Goal: Information Seeking & Learning: Check status

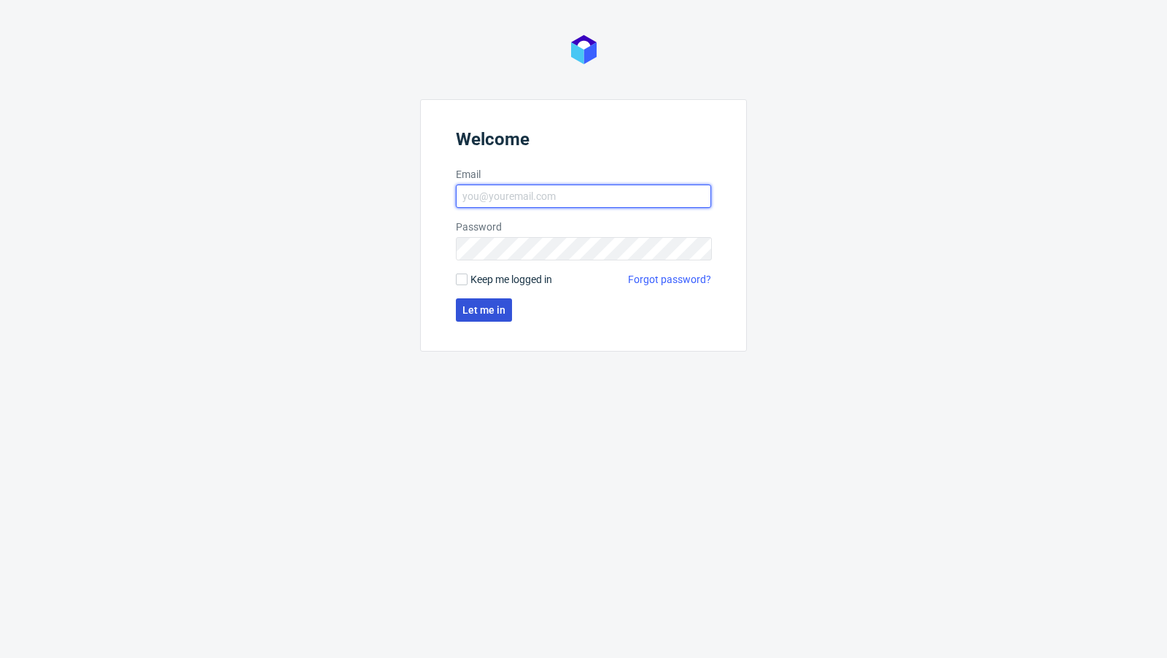
type input "[PERSON_NAME][EMAIL_ADDRESS][PERSON_NAME][DOMAIN_NAME]"
click at [481, 310] on span "Let me in" at bounding box center [483, 310] width 43 height 10
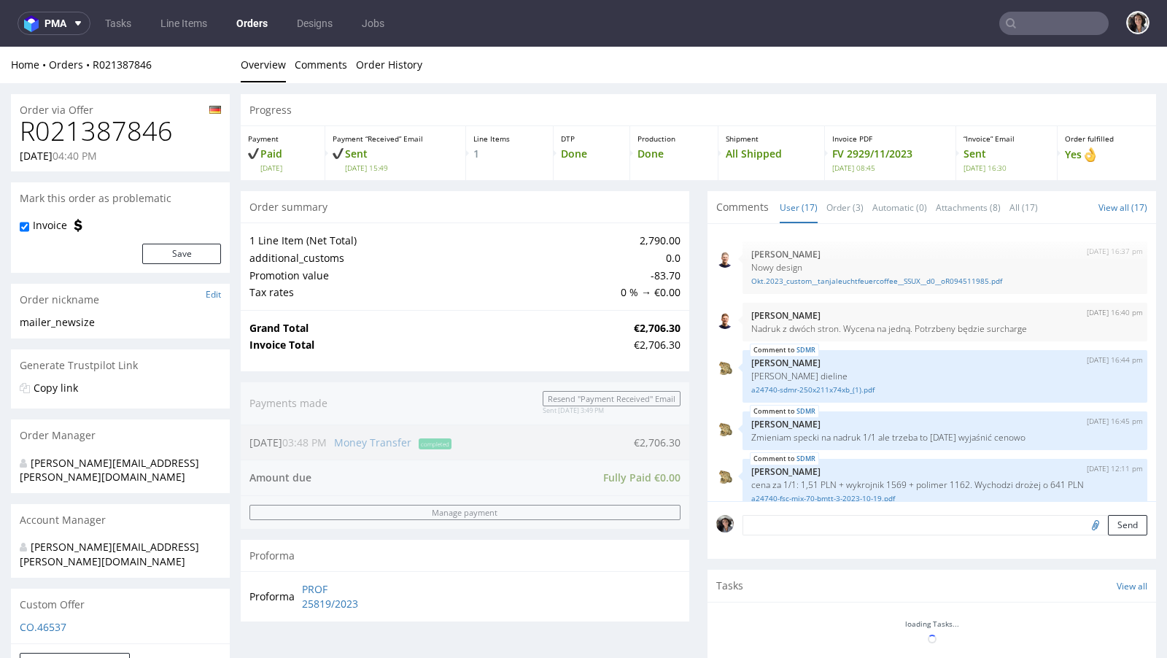
scroll to position [730, 0]
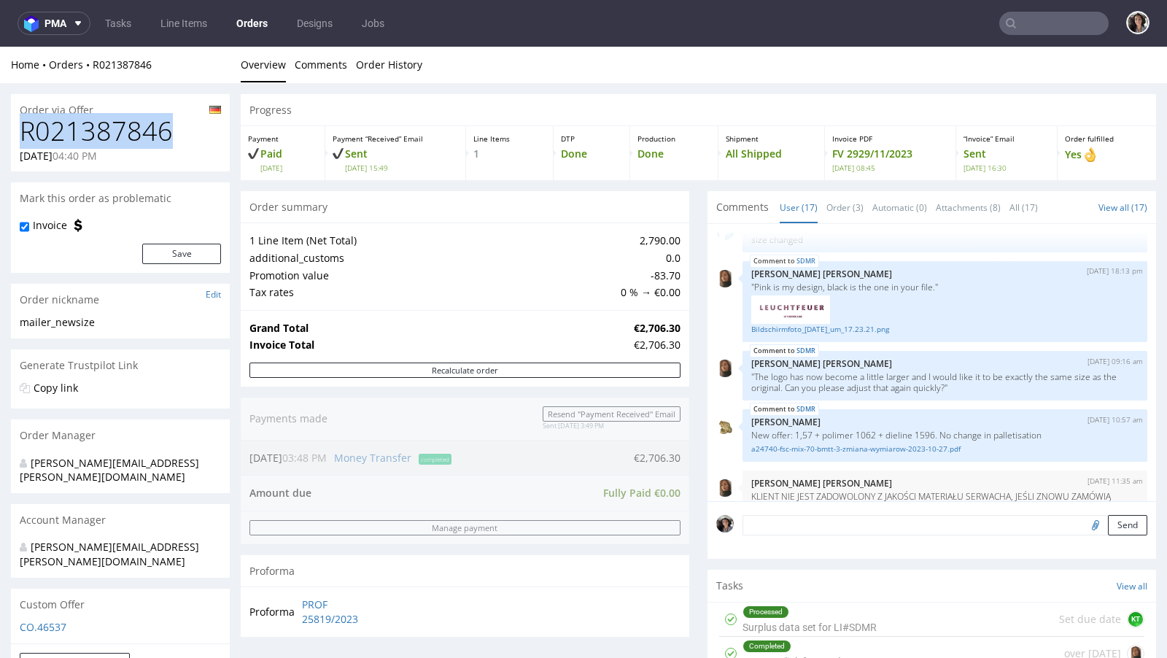
drag, startPoint x: 176, startPoint y: 133, endPoint x: 14, endPoint y: 135, distance: 161.9
click at [14, 135] on div "R021387846 16.10.2023 04:40 PM" at bounding box center [120, 144] width 219 height 55
copy h1 "R021387846"
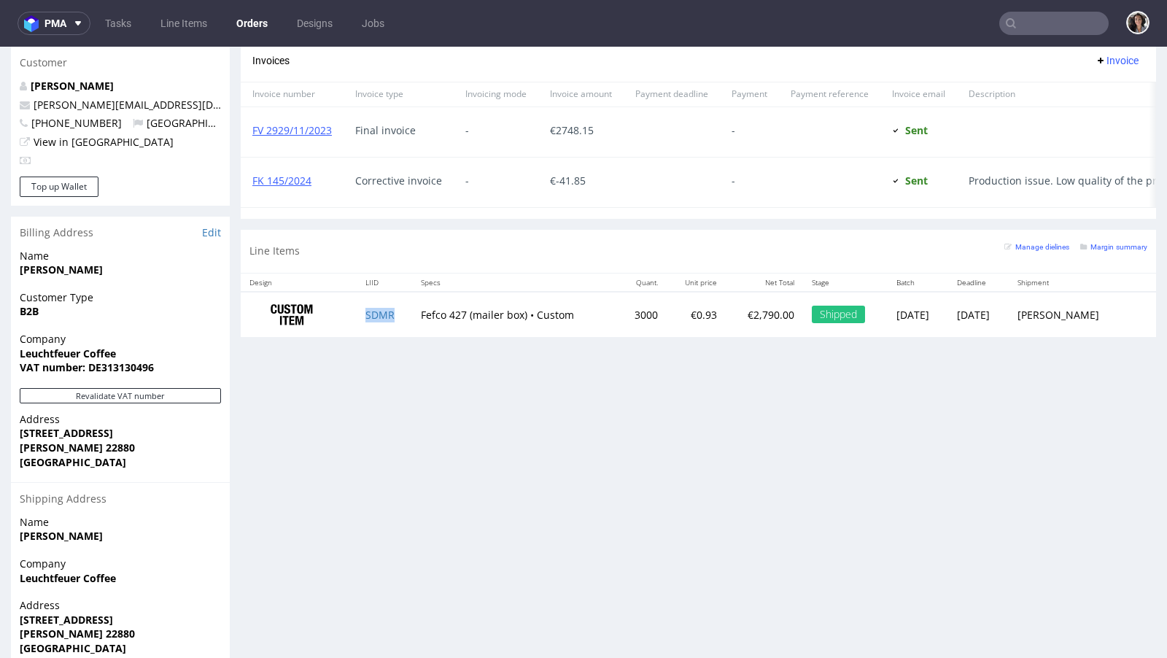
click at [395, 310] on td "SDMR" at bounding box center [385, 315] width 56 height 46
copy link "SDMR"
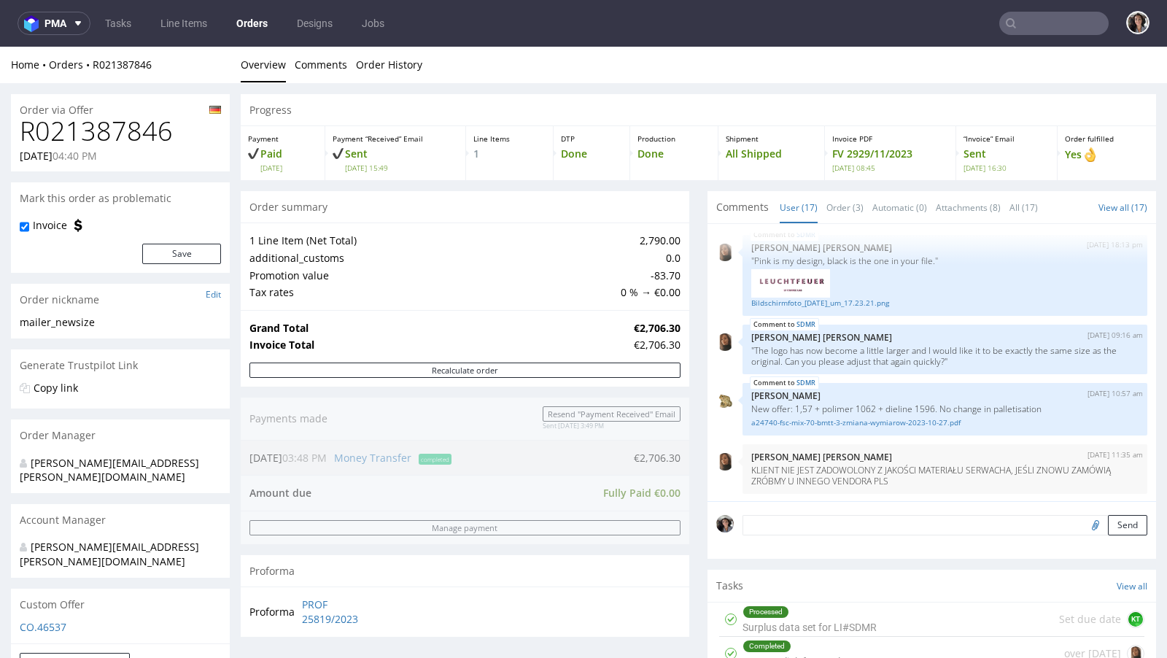
scroll to position [537, 0]
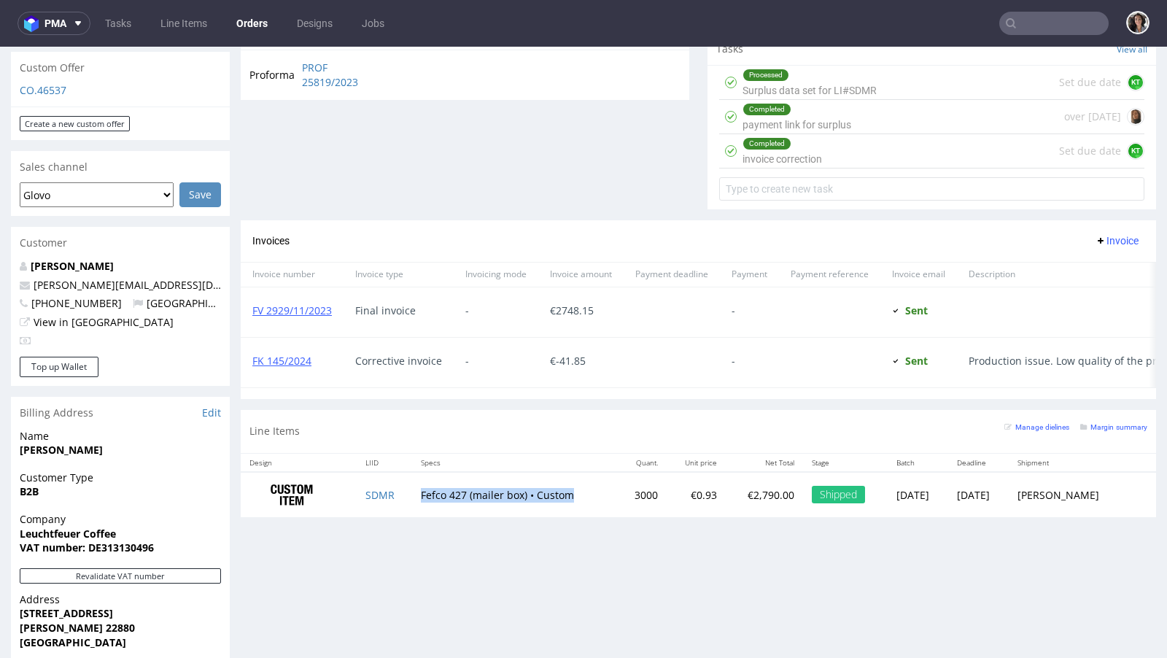
drag, startPoint x: 579, startPoint y: 494, endPoint x: 412, endPoint y: 489, distance: 167.0
click at [412, 489] on td "Fefco 427 (mailer box) • Custom" at bounding box center [514, 495] width 205 height 46
copy td "Fefco 427 (mailer box) • Custom"
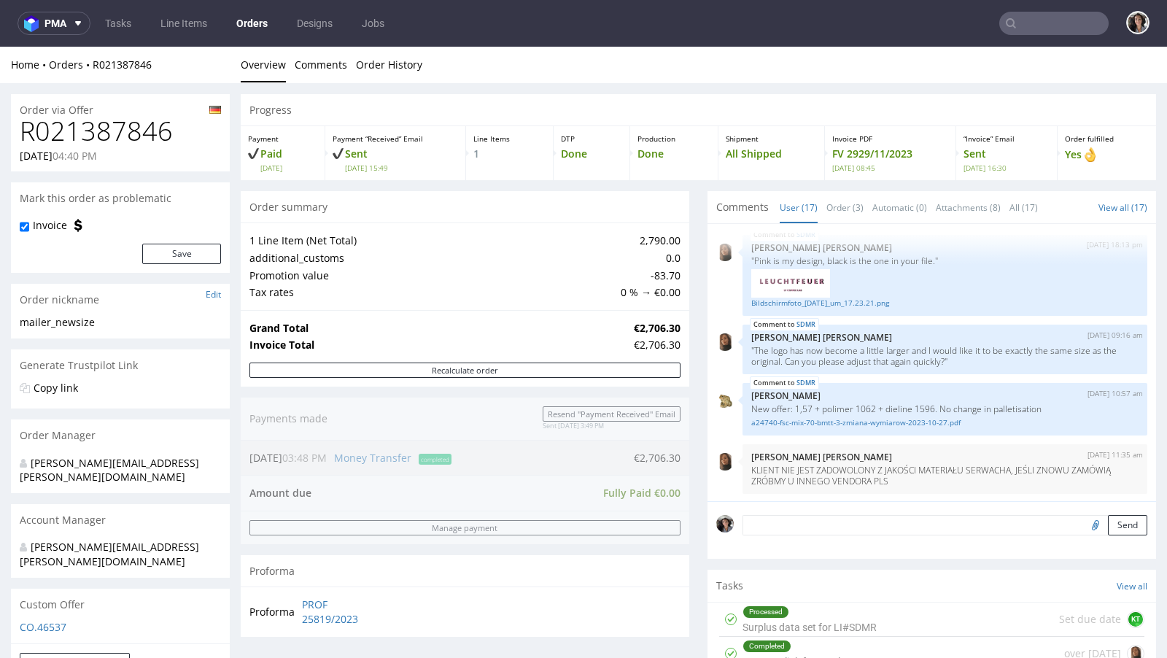
copy p "16.10.2023"
drag, startPoint x: 16, startPoint y: 157, endPoint x: 71, endPoint y: 157, distance: 54.7
click at [71, 157] on div "R021387846 16.10.2023 04:40 PM" at bounding box center [120, 144] width 219 height 55
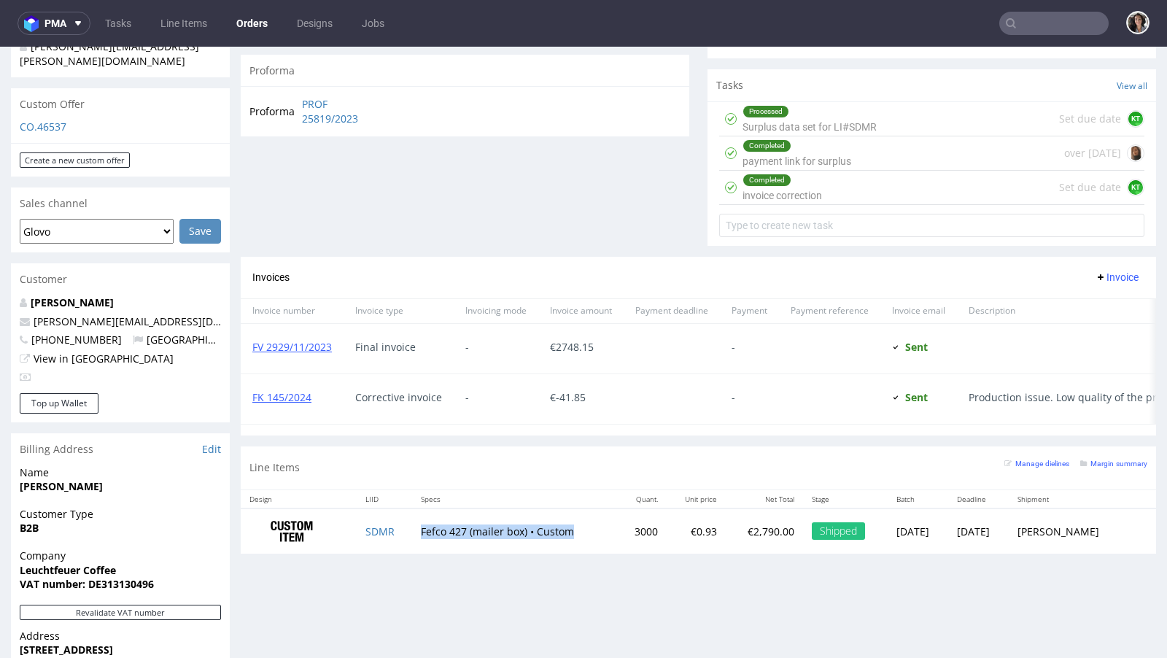
scroll to position [534, 0]
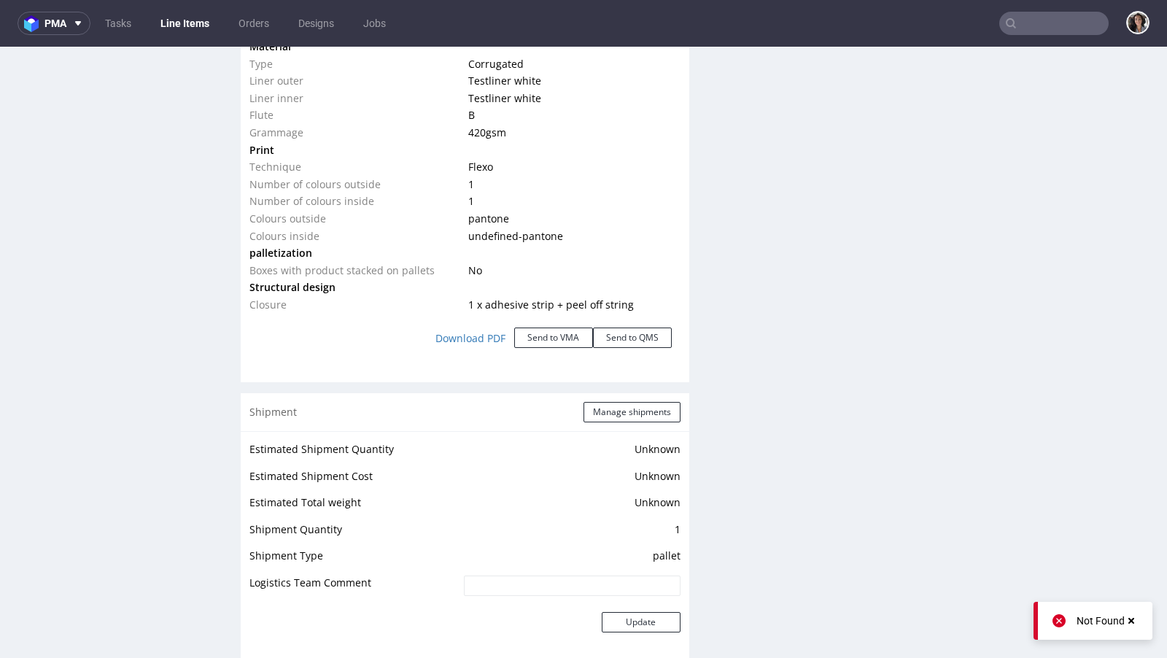
scroll to position [1430, 0]
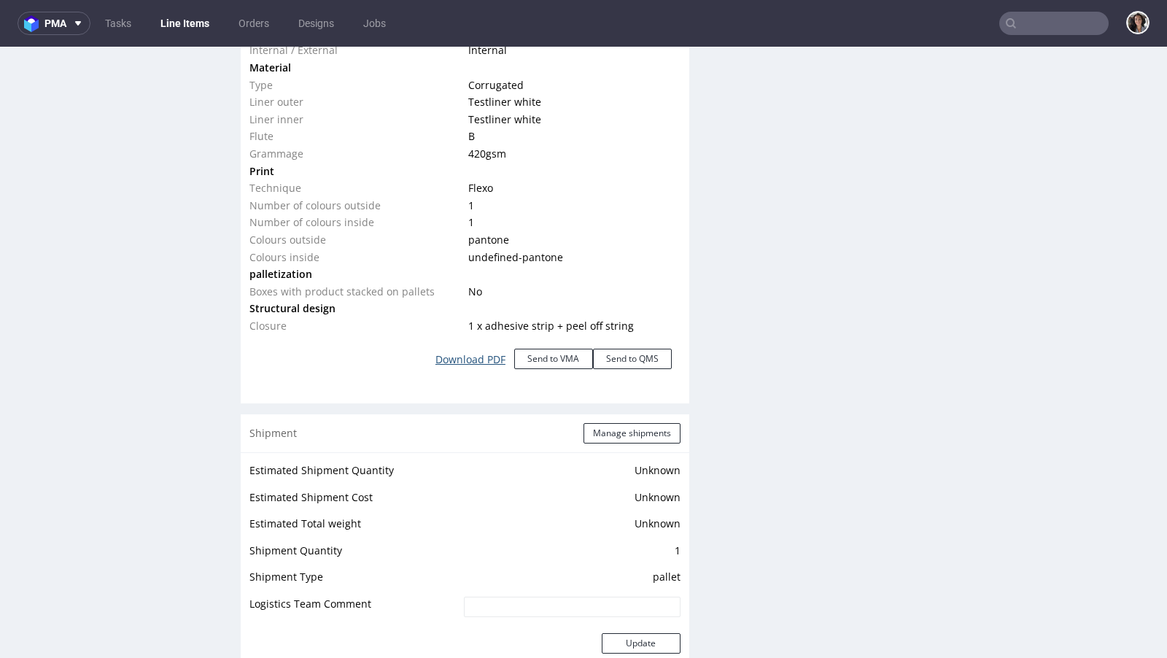
click at [479, 352] on link "Download PDF" at bounding box center [470, 359] width 87 height 32
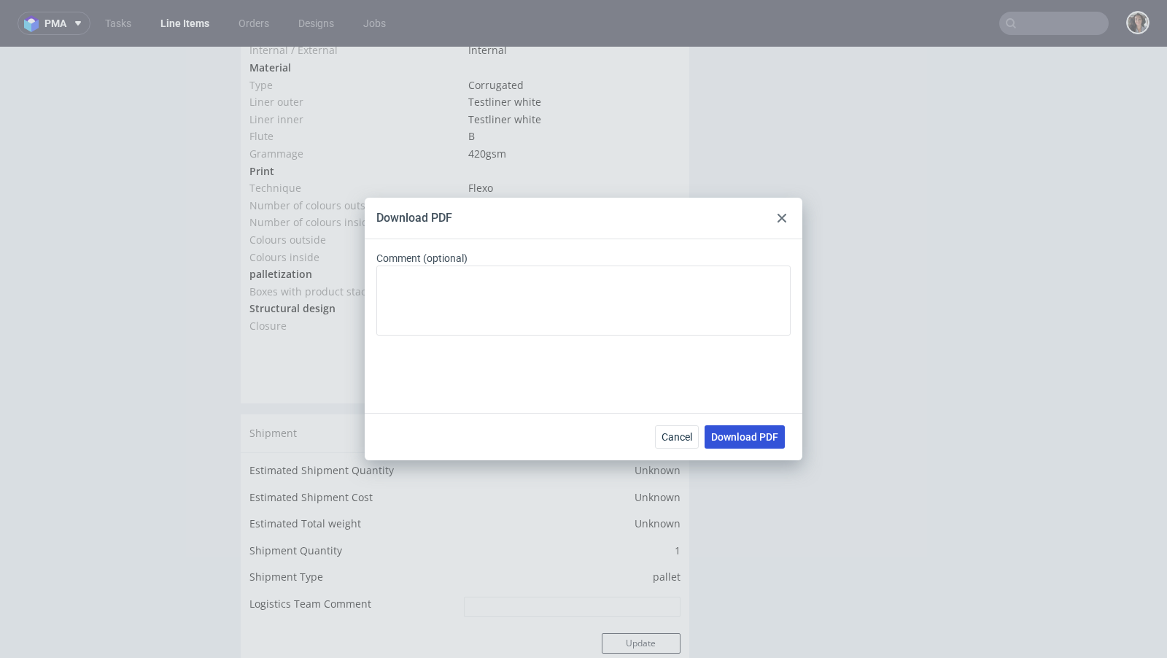
click at [747, 437] on span "Download PDF" at bounding box center [744, 437] width 67 height 10
click at [786, 213] on div at bounding box center [781, 217] width 17 height 17
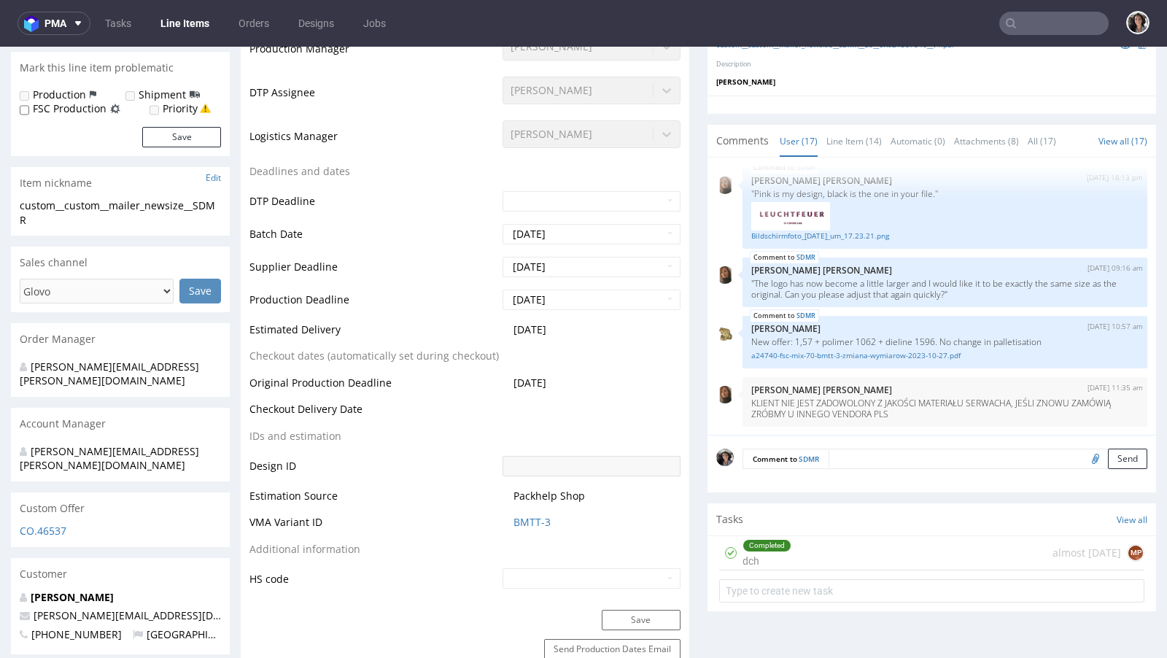
scroll to position [0, 0]
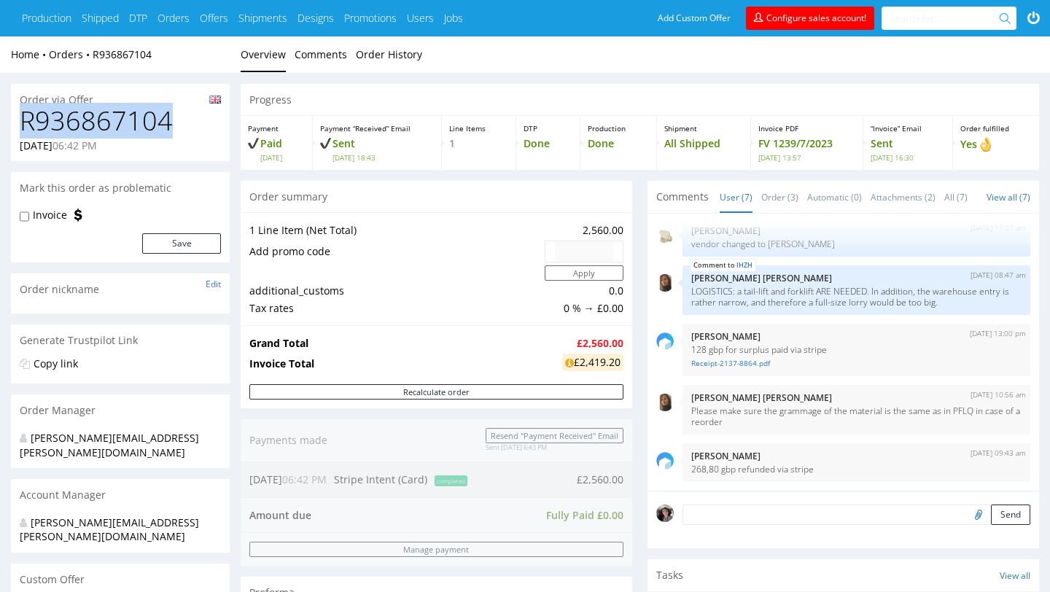
drag, startPoint x: 182, startPoint y: 128, endPoint x: 0, endPoint y: 128, distance: 181.5
copy h1 "R936867104"
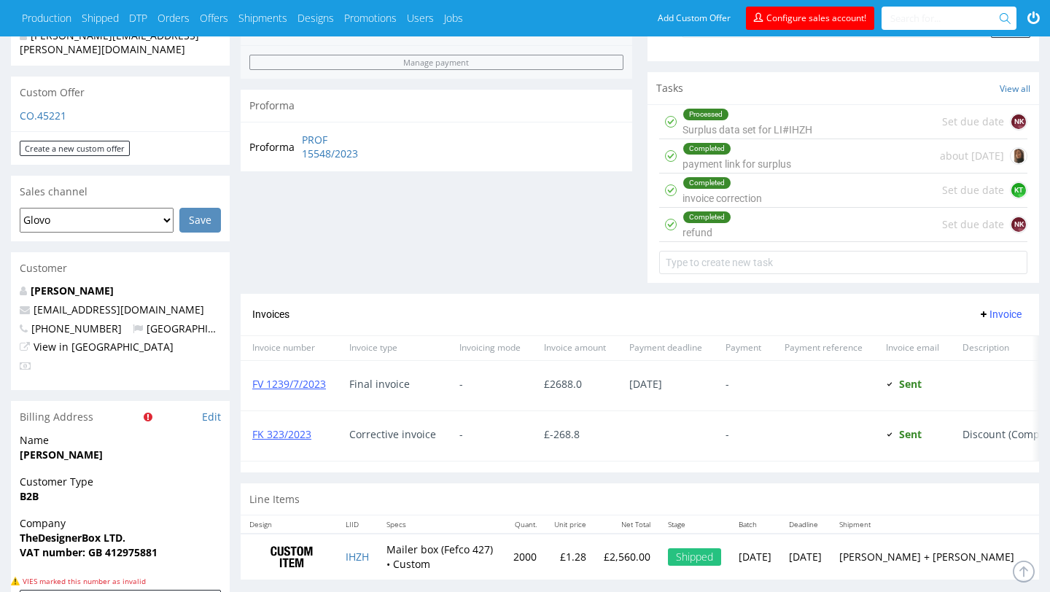
scroll to position [590, 0]
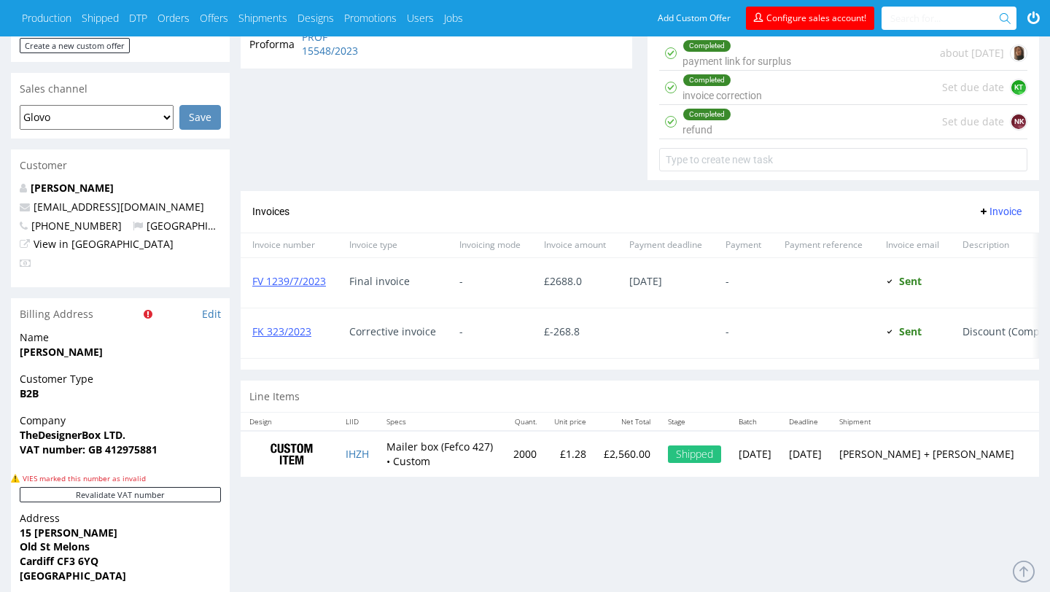
drag, startPoint x: 374, startPoint y: 453, endPoint x: 383, endPoint y: 455, distance: 9.0
click at [383, 455] on tr "IHZH Mailer box (Fefco 427) • Custom 2000 £1.28 £2,560.00 Shipped Wed 12 Jul We…" at bounding box center [644, 454] width 806 height 46
copy tr "HZH"
drag, startPoint x: 381, startPoint y: 455, endPoint x: 348, endPoint y: 456, distance: 32.8
click at [348, 456] on tr "IHZH Mailer box (Fefco 427) • Custom 2000 £1.28 £2,560.00 Shipped Wed 12 Jul We…" at bounding box center [644, 454] width 806 height 46
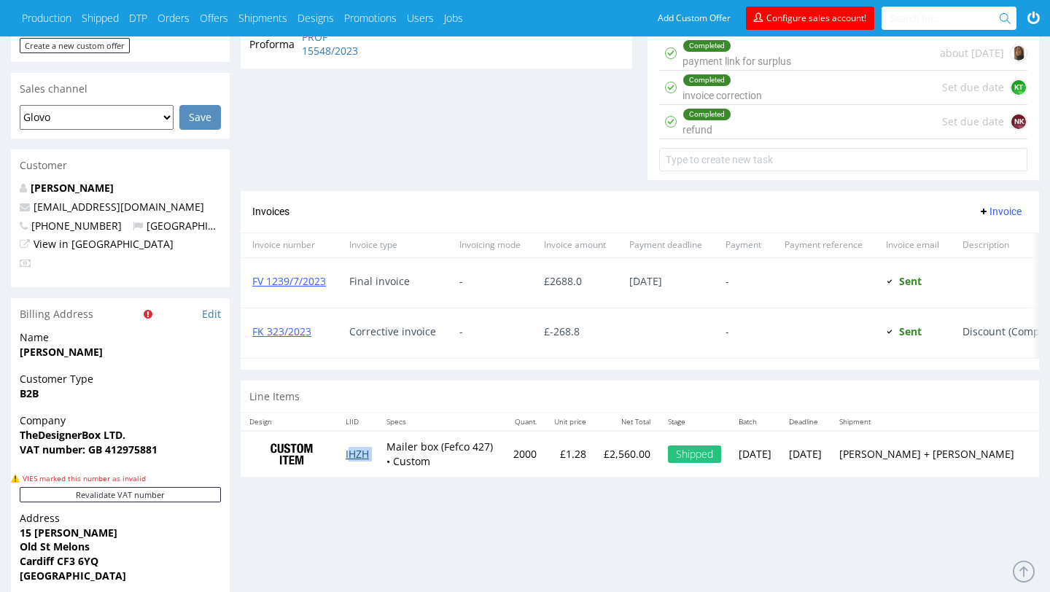
click at [357, 455] on link "IHZH" at bounding box center [357, 454] width 23 height 14
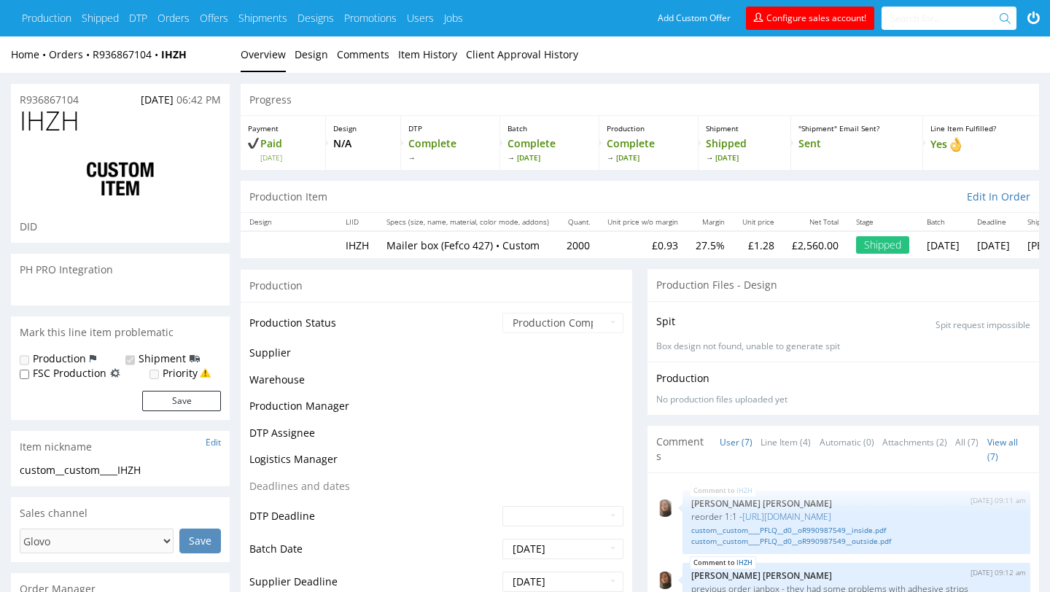
scroll to position [144, 0]
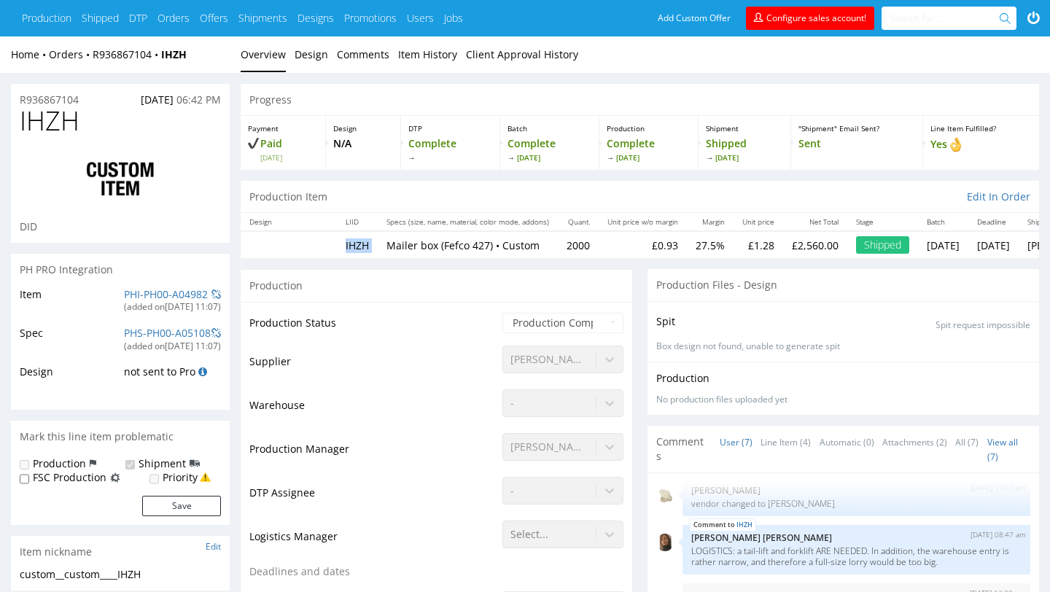
drag, startPoint x: 381, startPoint y: 246, endPoint x: 339, endPoint y: 247, distance: 41.6
click at [339, 247] on tr "IHZH Mailer box (Fefco 427) • Custom 2000 £0.93 27.5% £1.28 £2,560.00 Shipped W…" at bounding box center [729, 244] width 976 height 27
copy td "IHZH"
copy span "06.07.2023"
drag, startPoint x: 118, startPoint y: 95, endPoint x: 173, endPoint y: 95, distance: 54.7
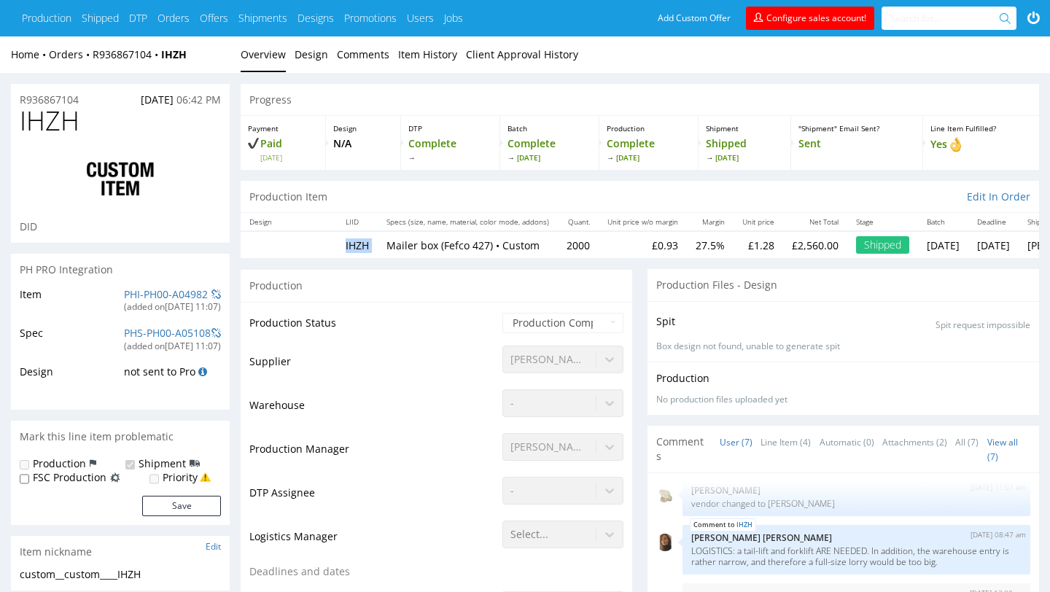
click at [173, 95] on p "06.07.2023 06:42 PM" at bounding box center [181, 100] width 80 height 15
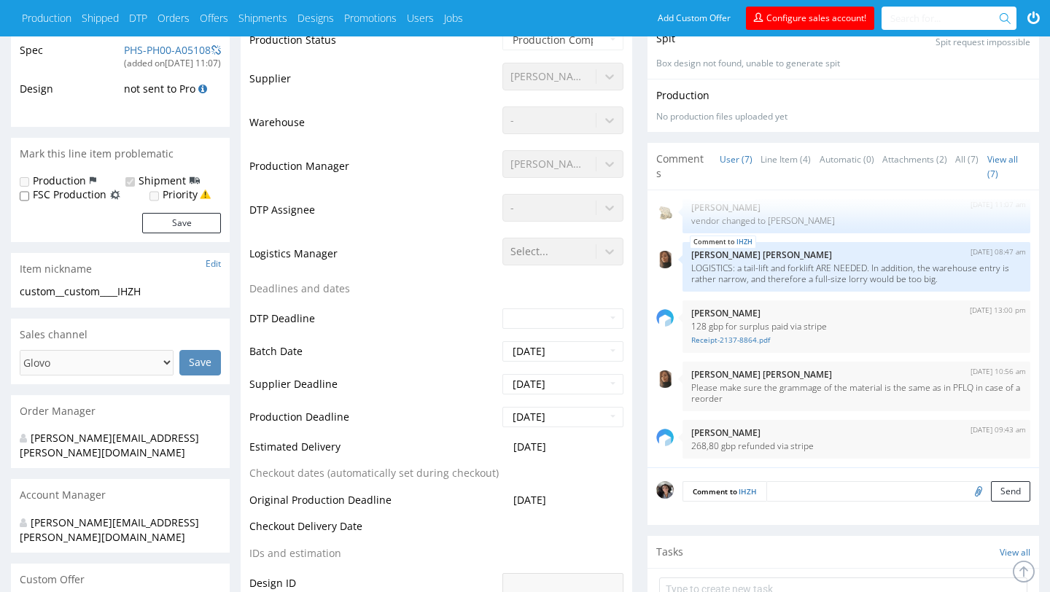
scroll to position [0, 0]
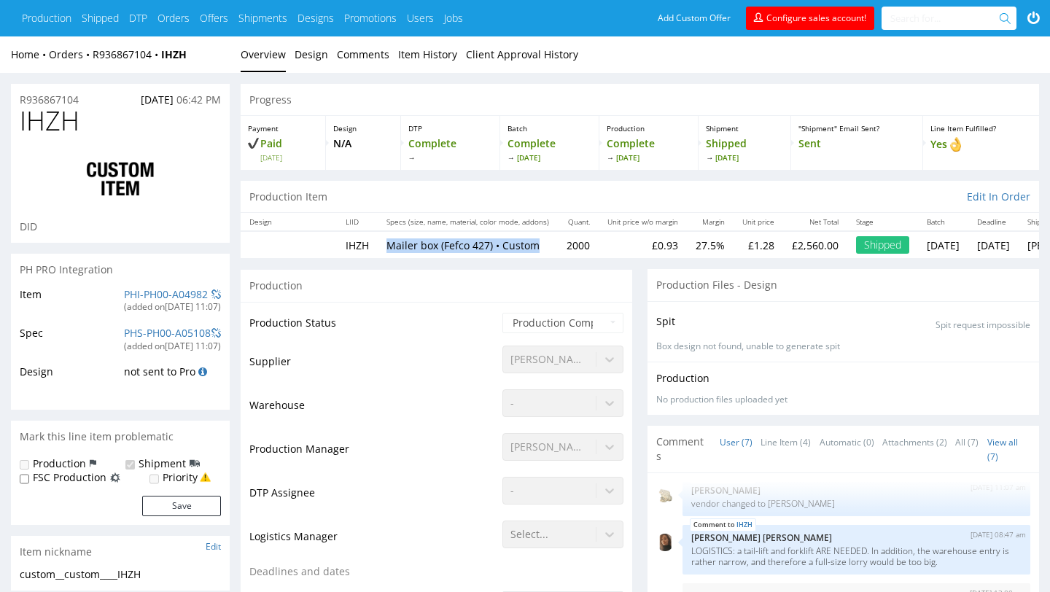
drag, startPoint x: 540, startPoint y: 244, endPoint x: 380, endPoint y: 244, distance: 159.7
click at [380, 244] on td "Mailer box (Fefco 427) • Custom" at bounding box center [468, 244] width 180 height 27
copy p "Mailer box (Fefco 427) • Custom"
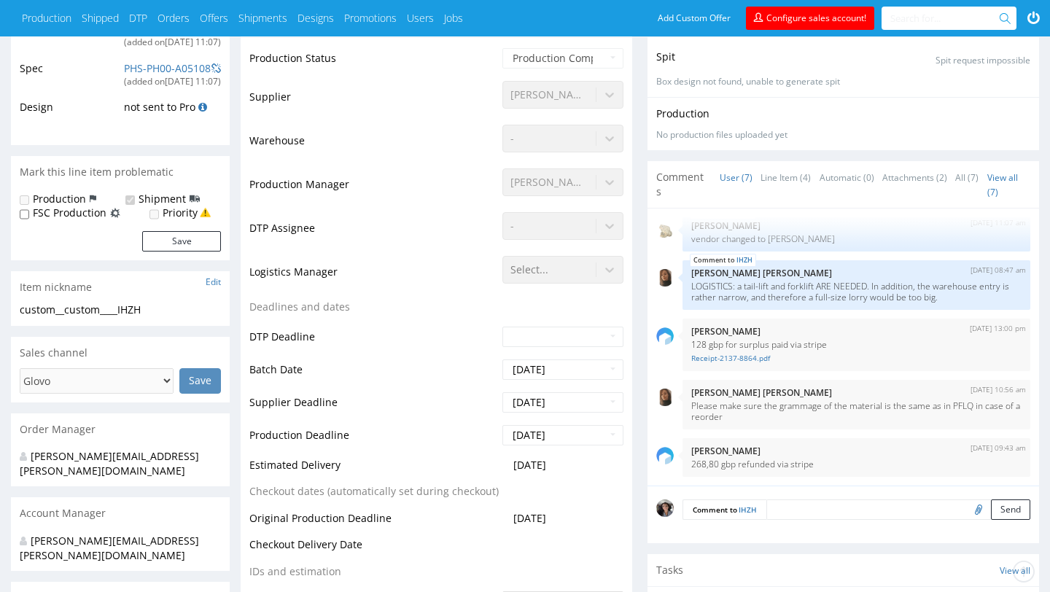
scroll to position [375, 0]
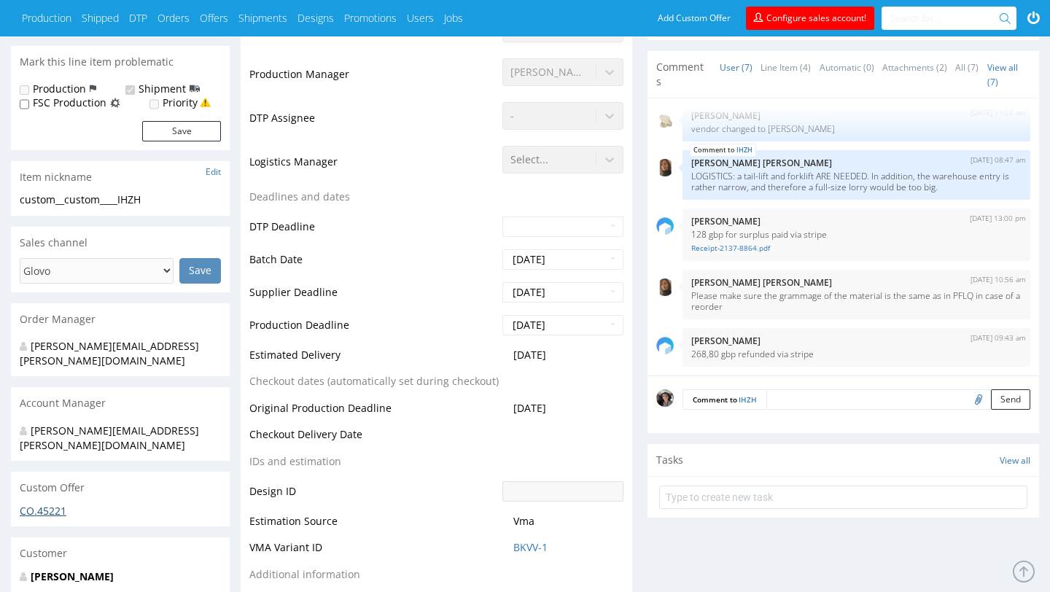
click at [56, 504] on link "CO.45221" at bounding box center [43, 511] width 47 height 14
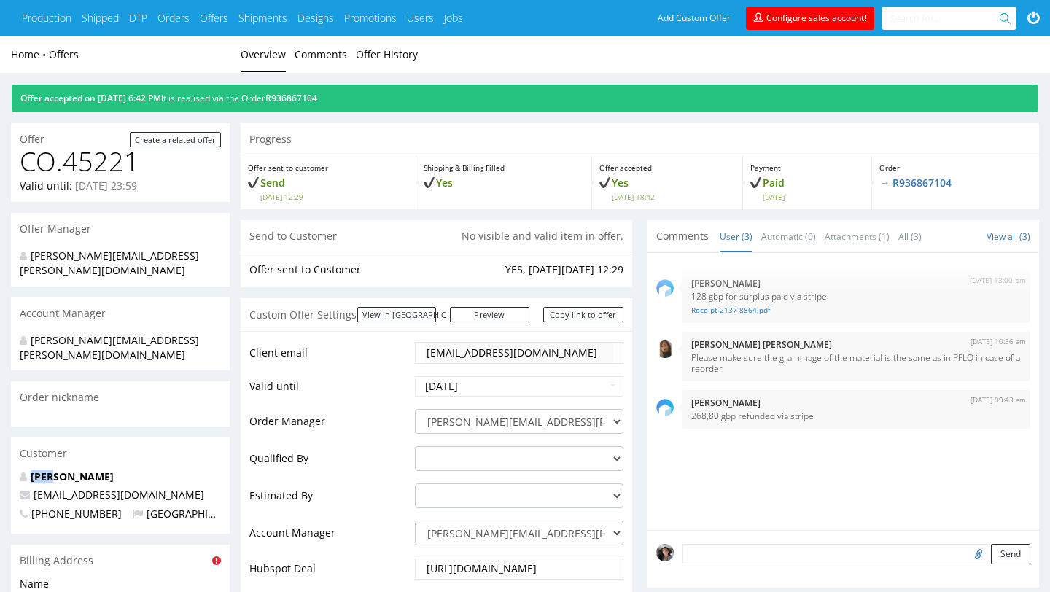
drag, startPoint x: 52, startPoint y: 444, endPoint x: 28, endPoint y: 444, distance: 23.3
click at [28, 470] on strong "[PERSON_NAME]" at bounding box center [67, 477] width 94 height 14
click at [39, 470] on strong "[PERSON_NAME]" at bounding box center [67, 477] width 94 height 14
drag, startPoint x: 50, startPoint y: 445, endPoint x: 34, endPoint y: 445, distance: 16.0
click at [34, 470] on strong "[PERSON_NAME]" at bounding box center [67, 477] width 94 height 14
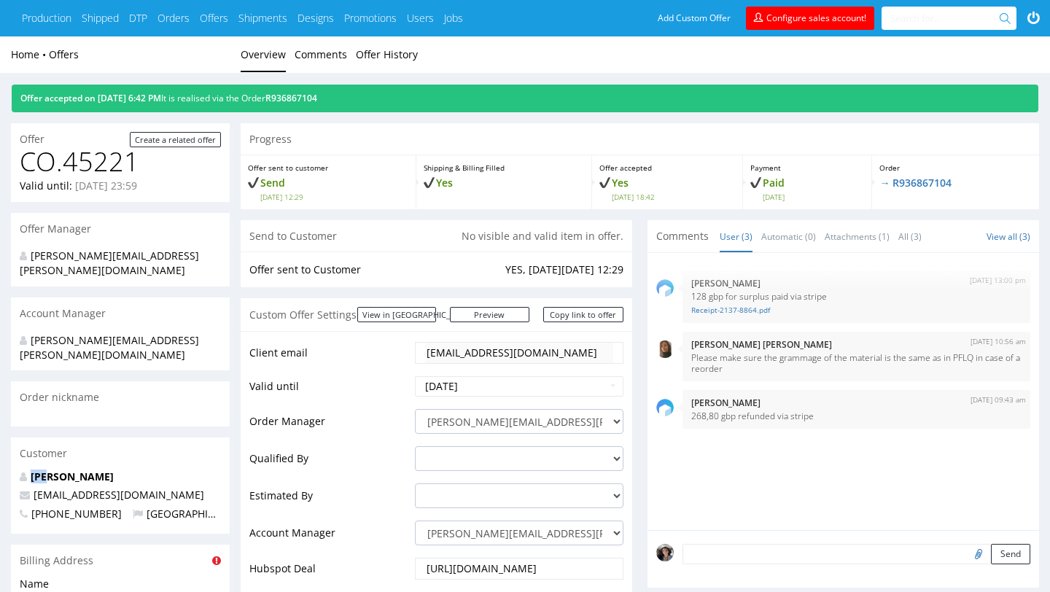
copy strong "[PERSON_NAME]"
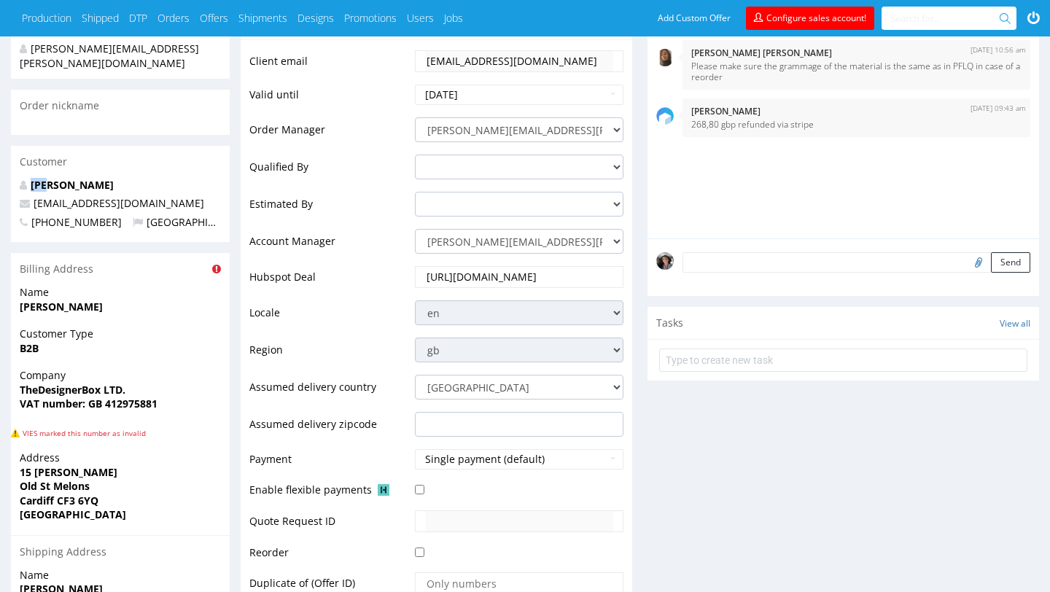
scroll to position [720, 0]
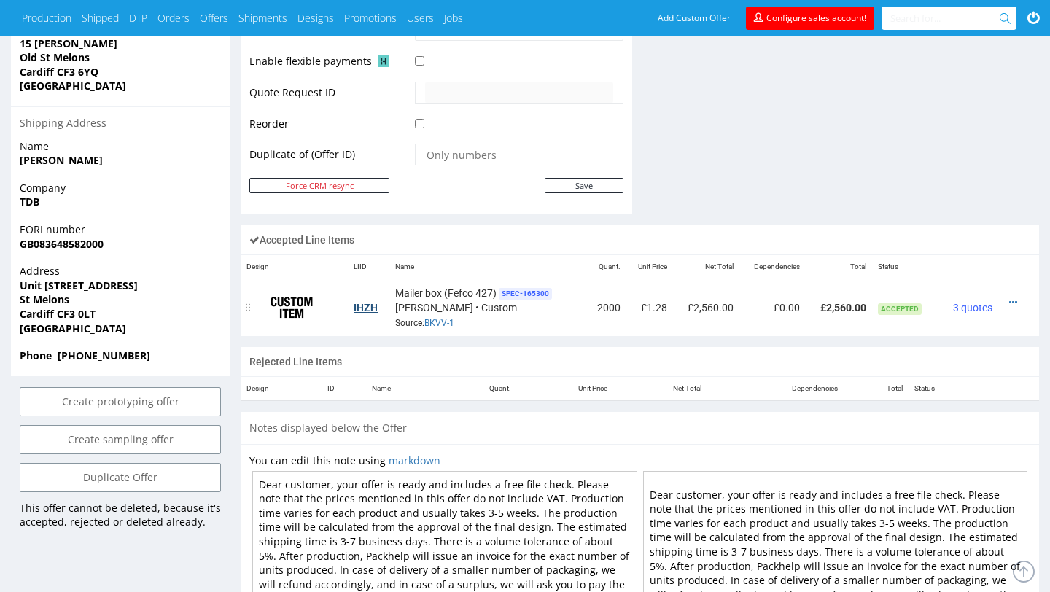
click at [373, 308] on link "IHZH" at bounding box center [366, 308] width 24 height 12
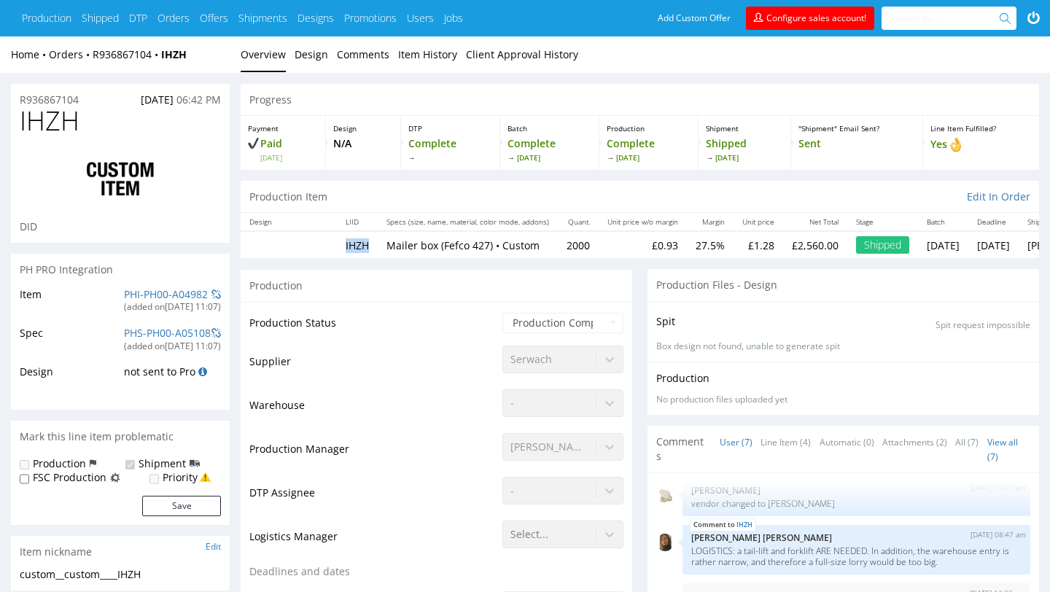
drag, startPoint x: 376, startPoint y: 247, endPoint x: 339, endPoint y: 247, distance: 37.2
click at [339, 247] on td "IHZH" at bounding box center [357, 244] width 41 height 27
copy td "IHZH"
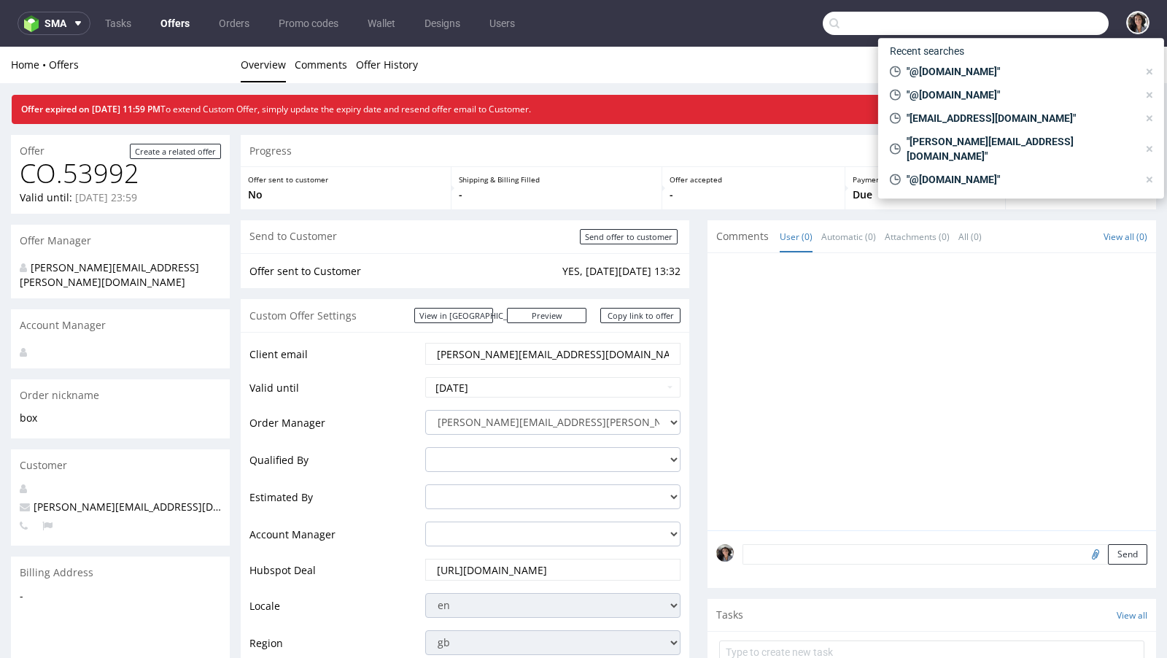
click at [1049, 27] on input "text" at bounding box center [965, 23] width 286 height 23
paste input "IHZH"
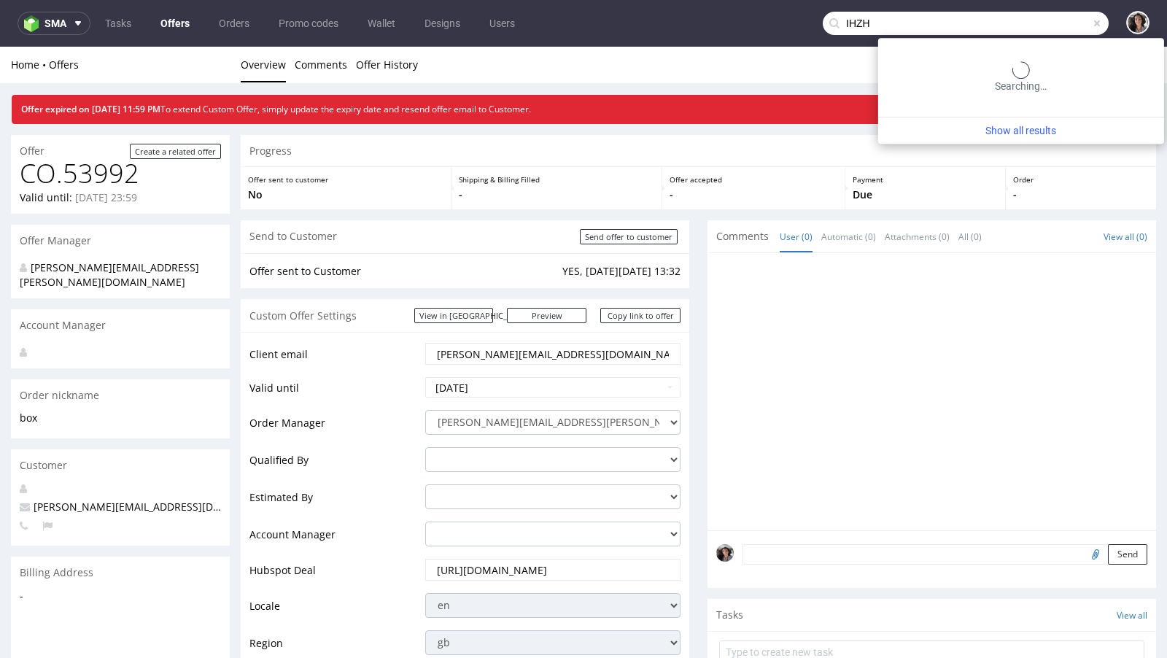
type input "IHZH"
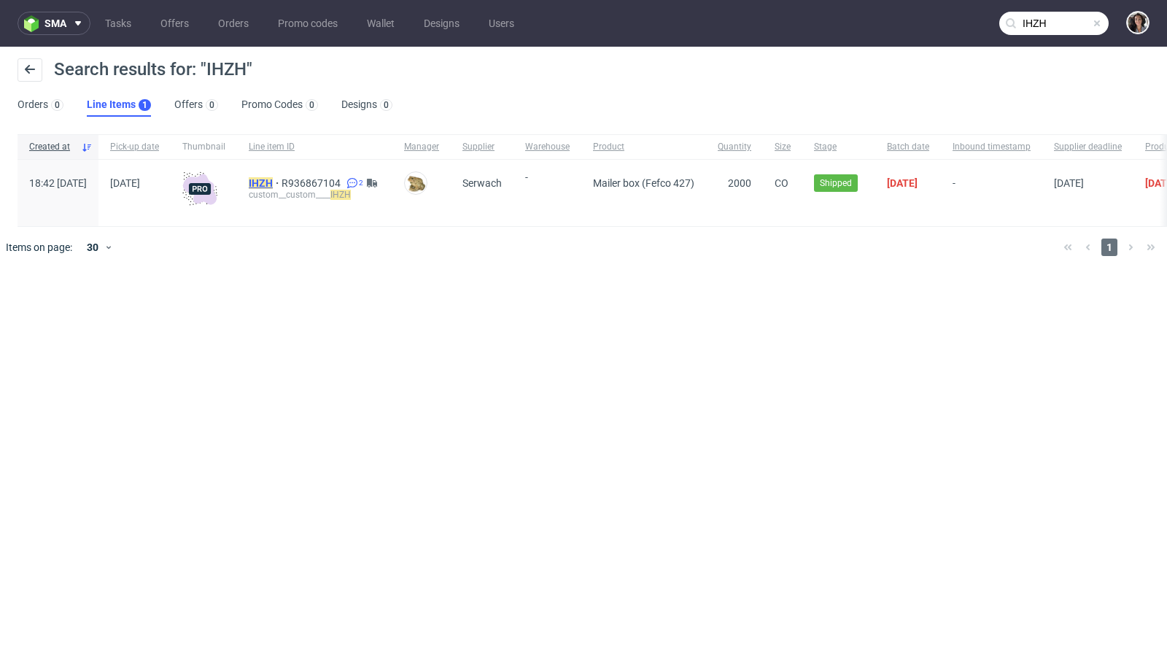
click at [273, 182] on mark "IHZH" at bounding box center [261, 183] width 24 height 12
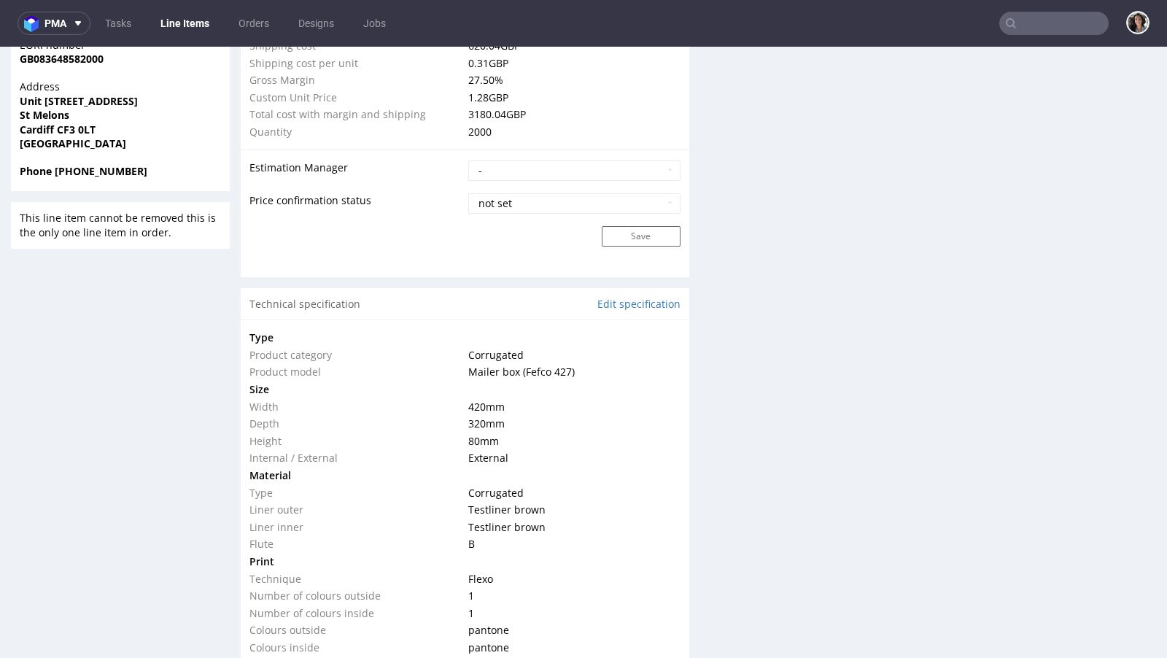
scroll to position [1568, 0]
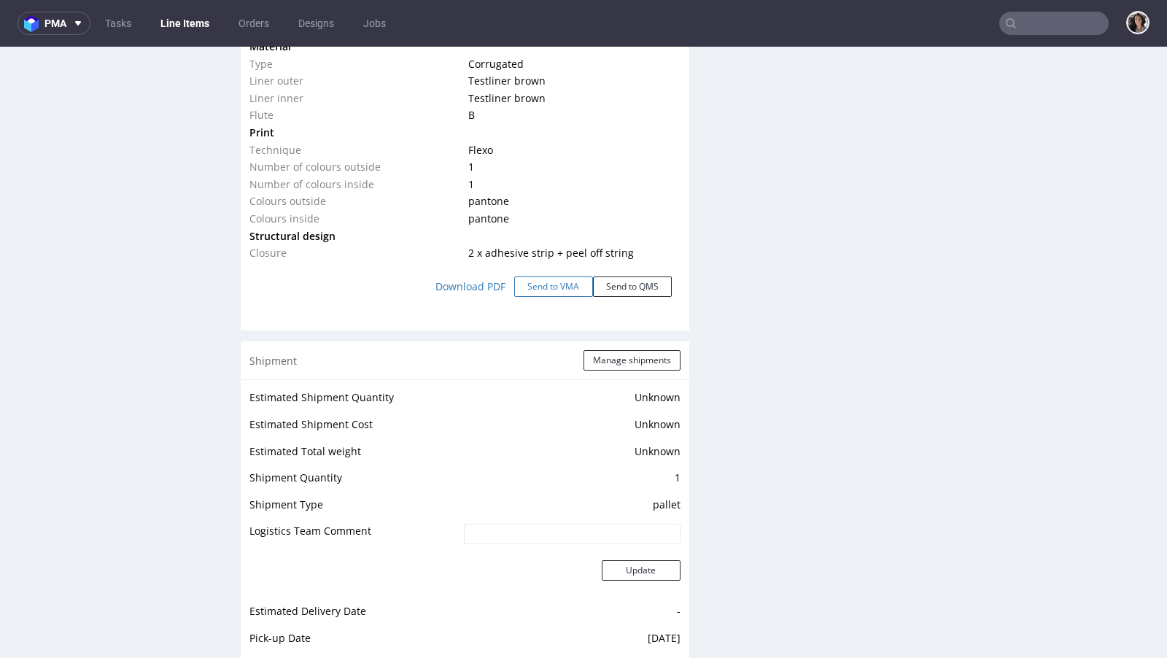
click at [535, 292] on button "Send to VMA" at bounding box center [553, 286] width 79 height 20
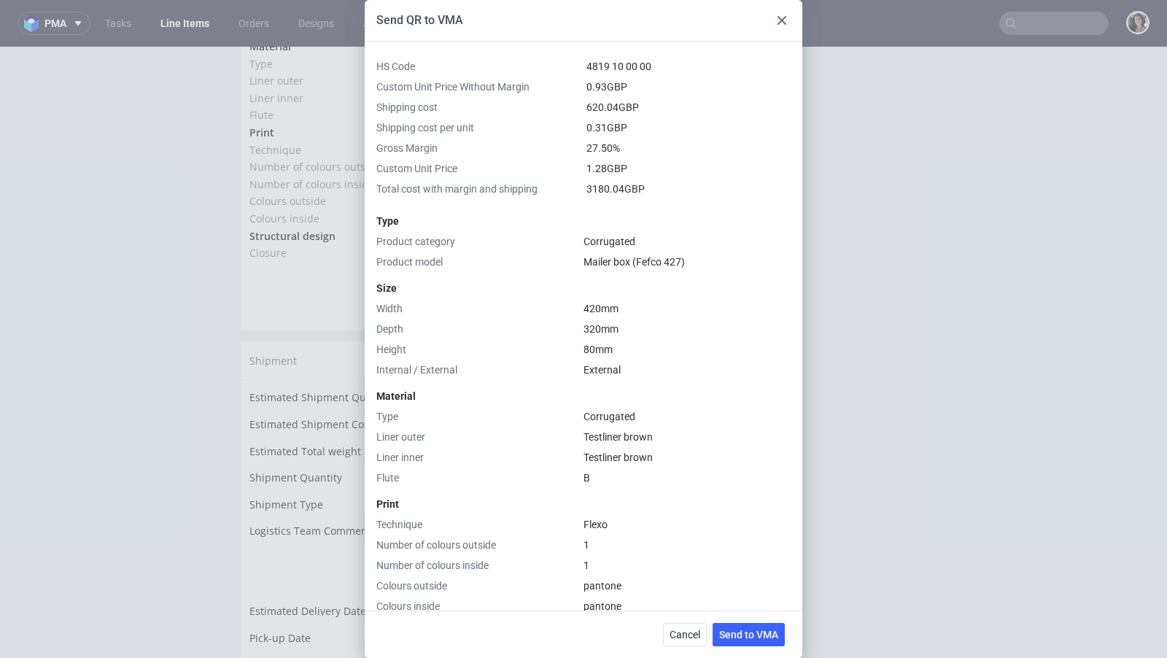
scroll to position [299, 0]
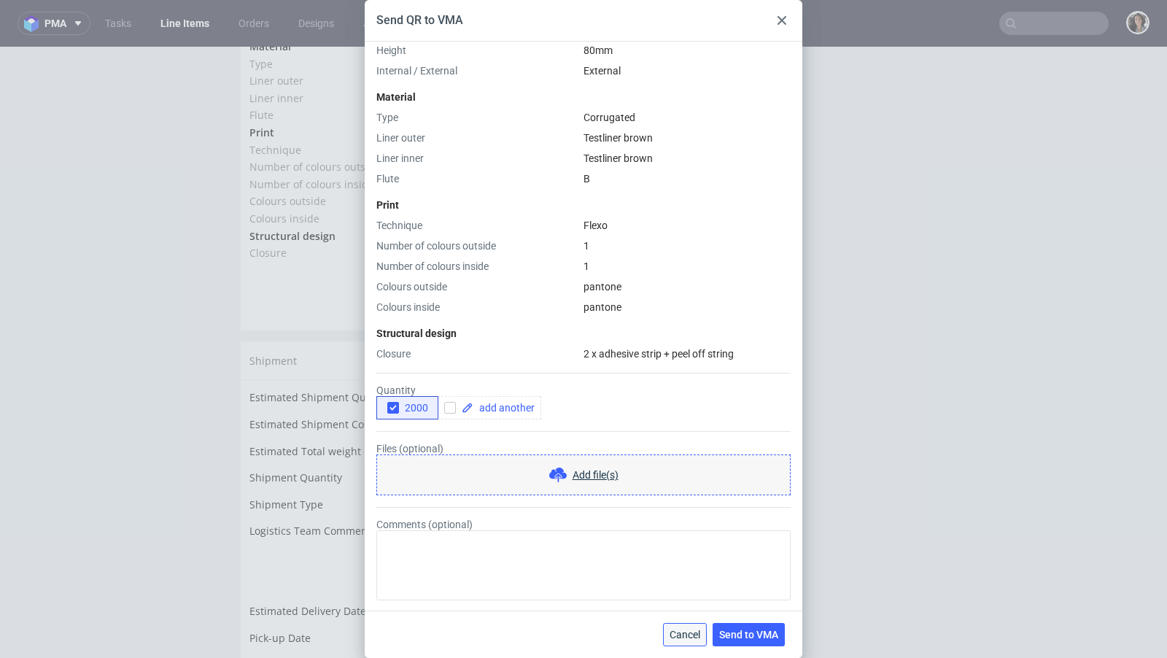
click at [681, 637] on span "Cancel" at bounding box center [684, 634] width 31 height 10
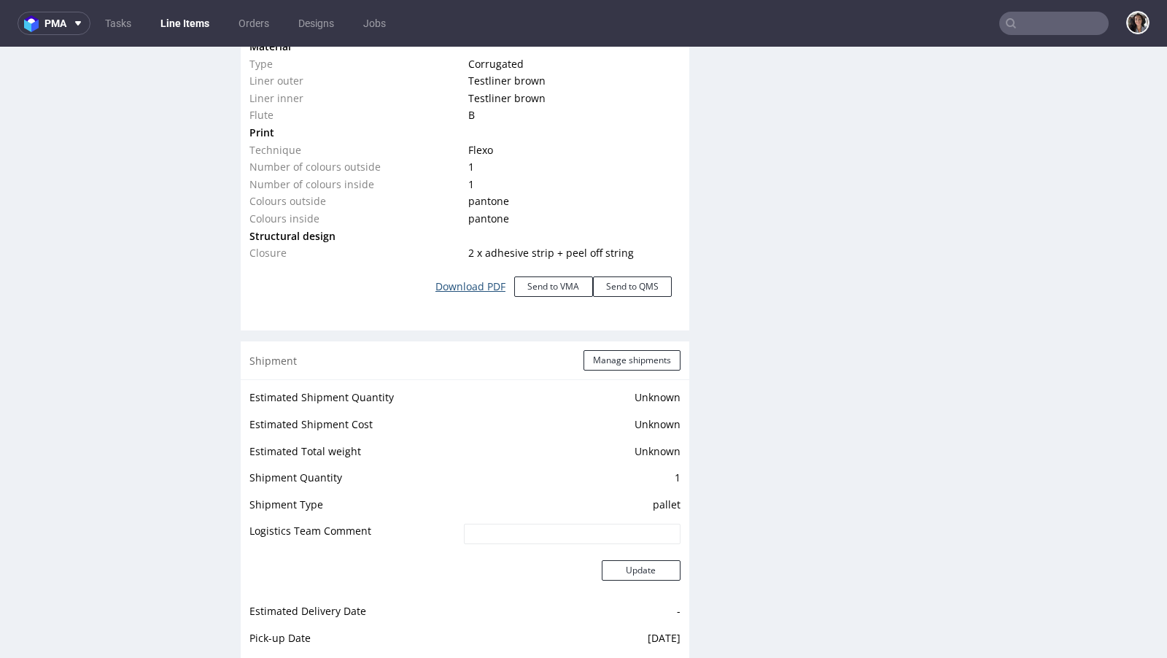
click at [478, 284] on link "Download PDF" at bounding box center [470, 286] width 87 height 32
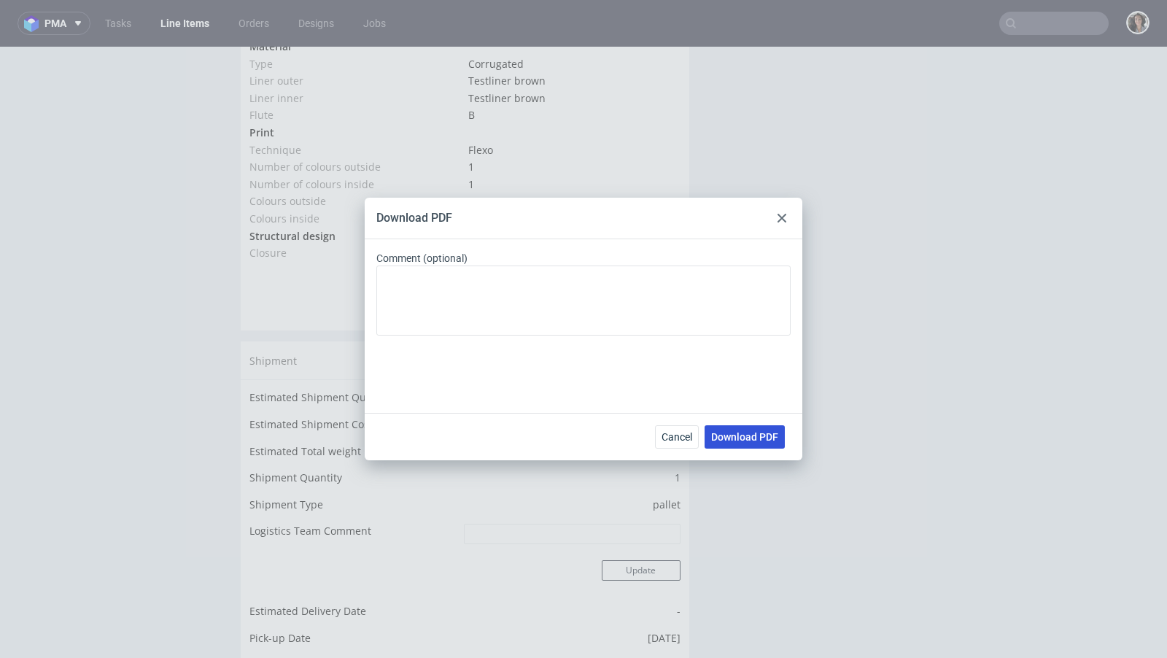
click at [768, 445] on button "Download PDF" at bounding box center [744, 436] width 80 height 23
click at [781, 214] on icon at bounding box center [781, 218] width 9 height 9
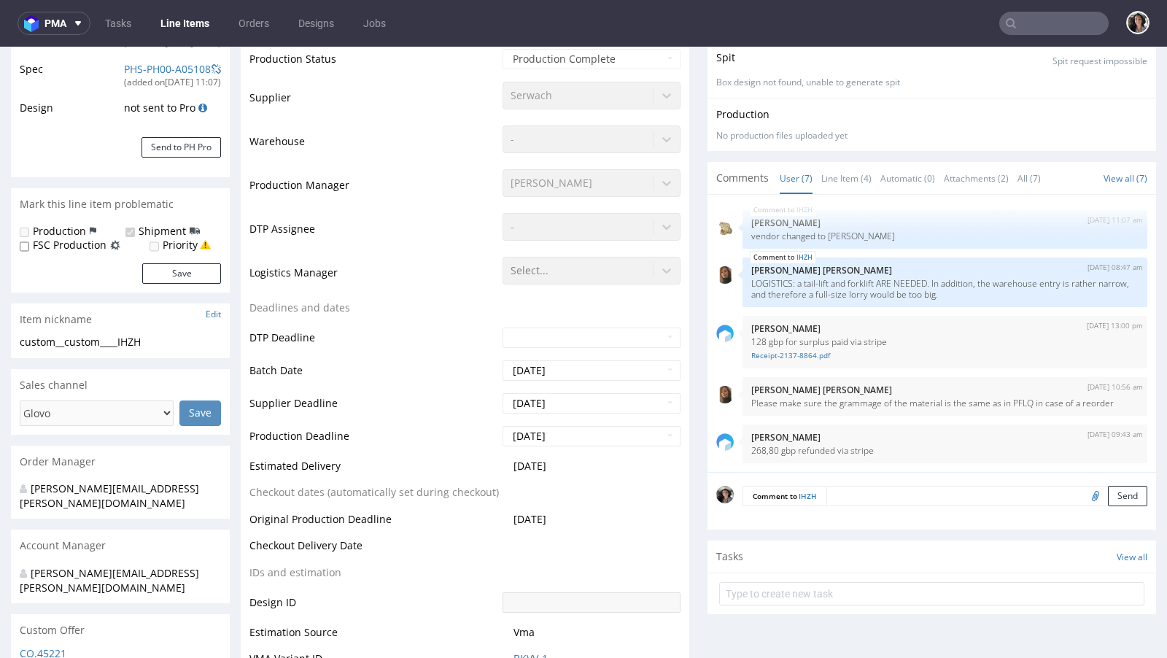
scroll to position [0, 0]
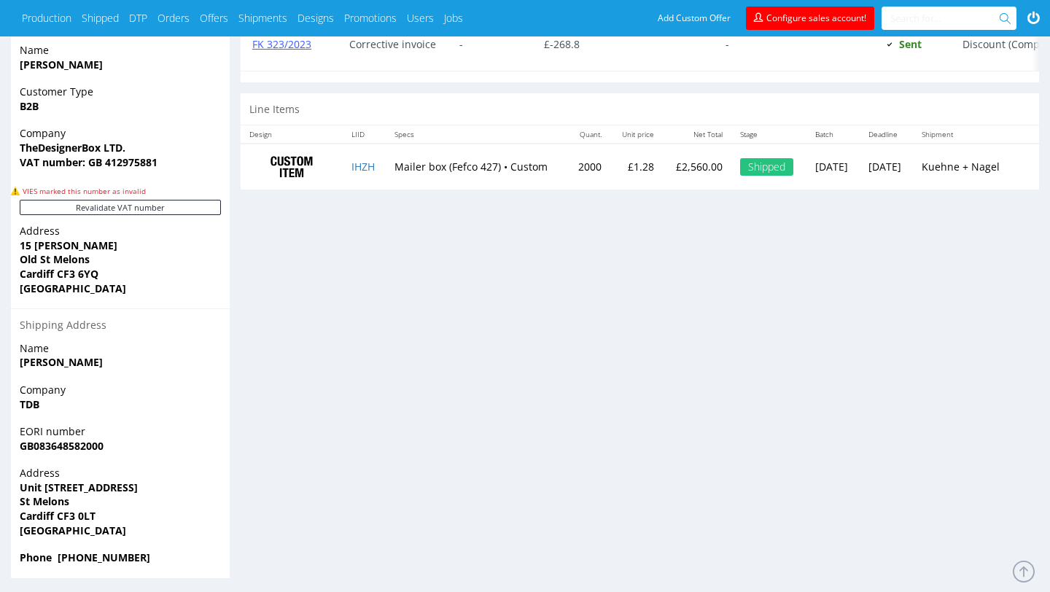
scroll to position [407, 0]
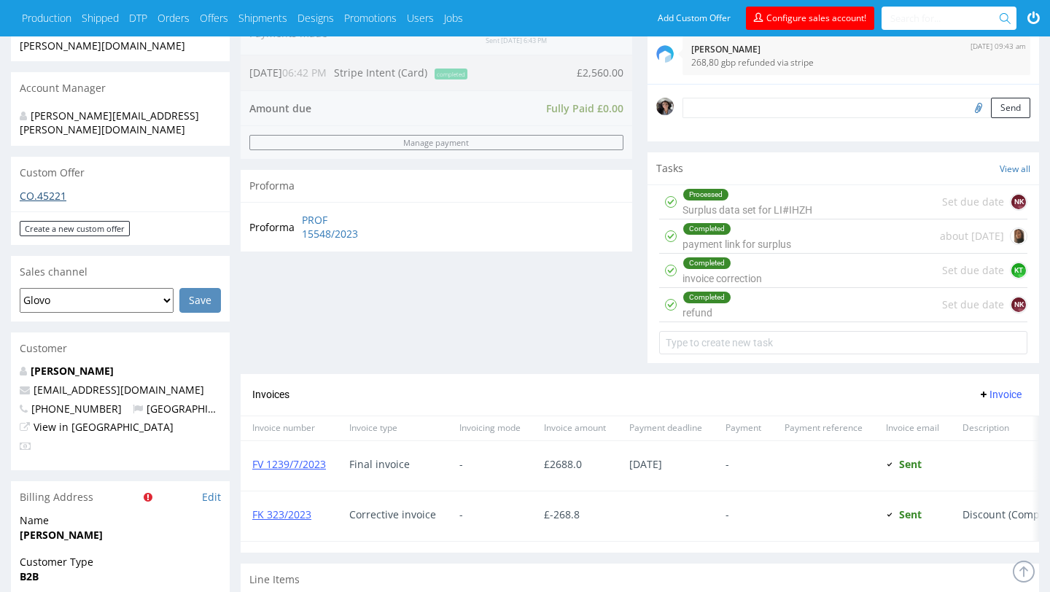
click at [56, 189] on link "CO.45221" at bounding box center [43, 196] width 47 height 14
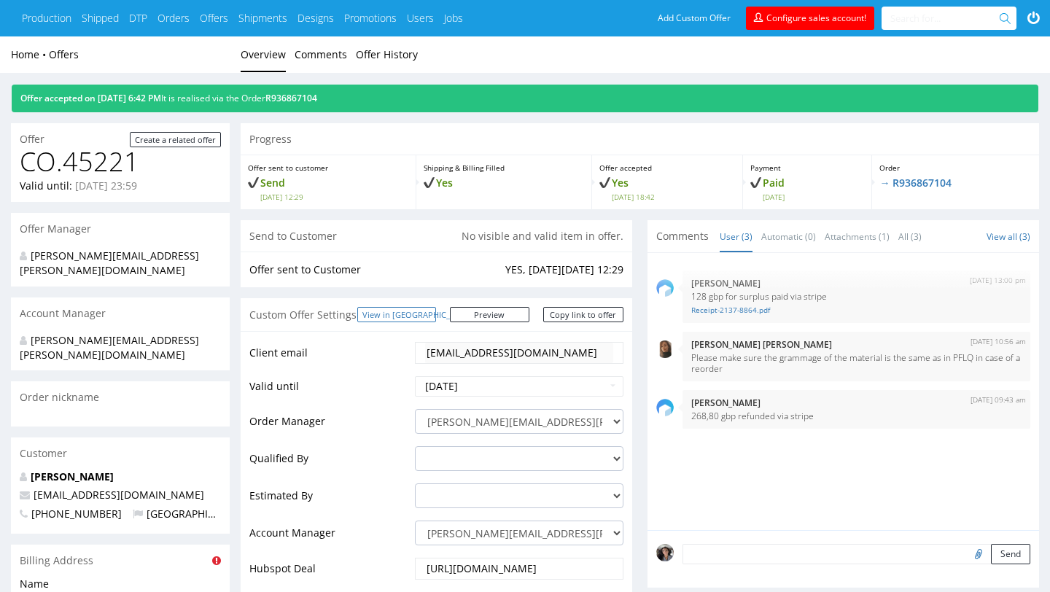
click at [436, 314] on link "View in [GEOGRAPHIC_DATA]" at bounding box center [396, 314] width 79 height 15
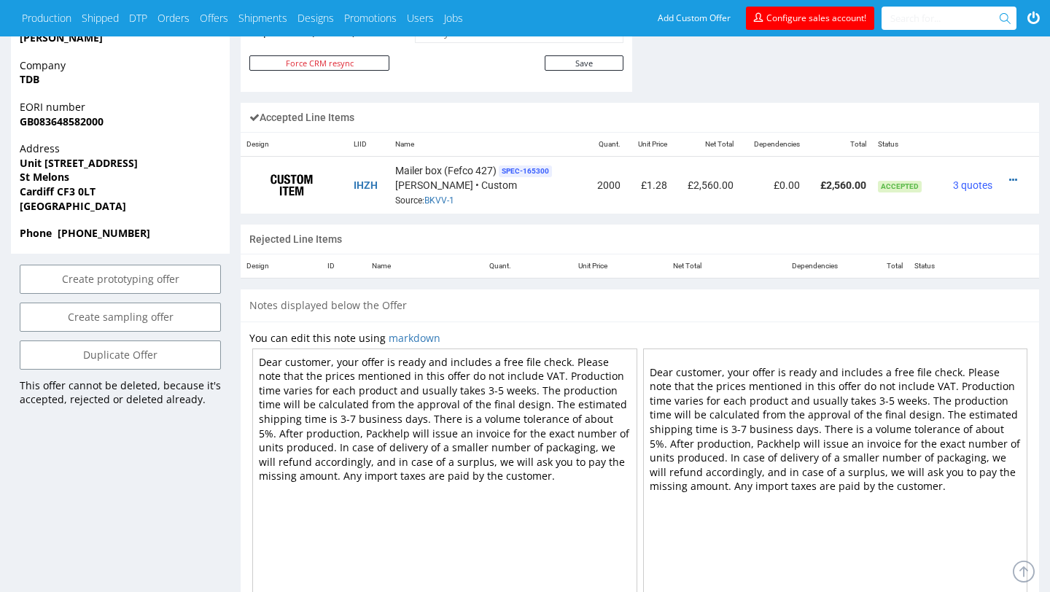
scroll to position [795, 0]
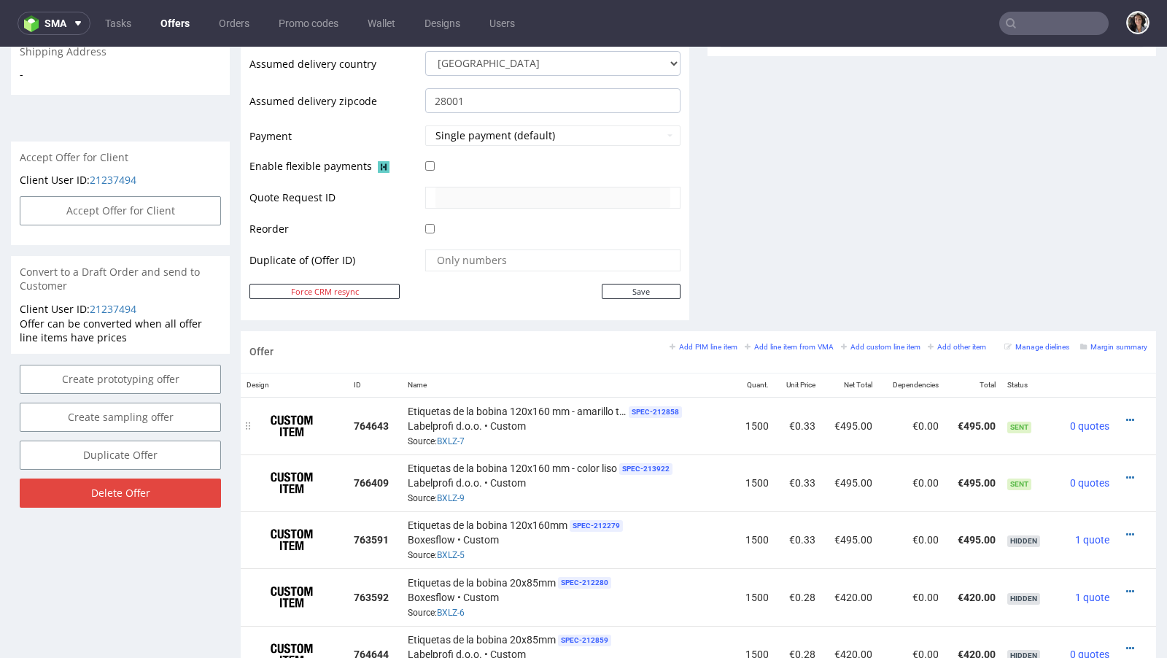
scroll to position [560, 0]
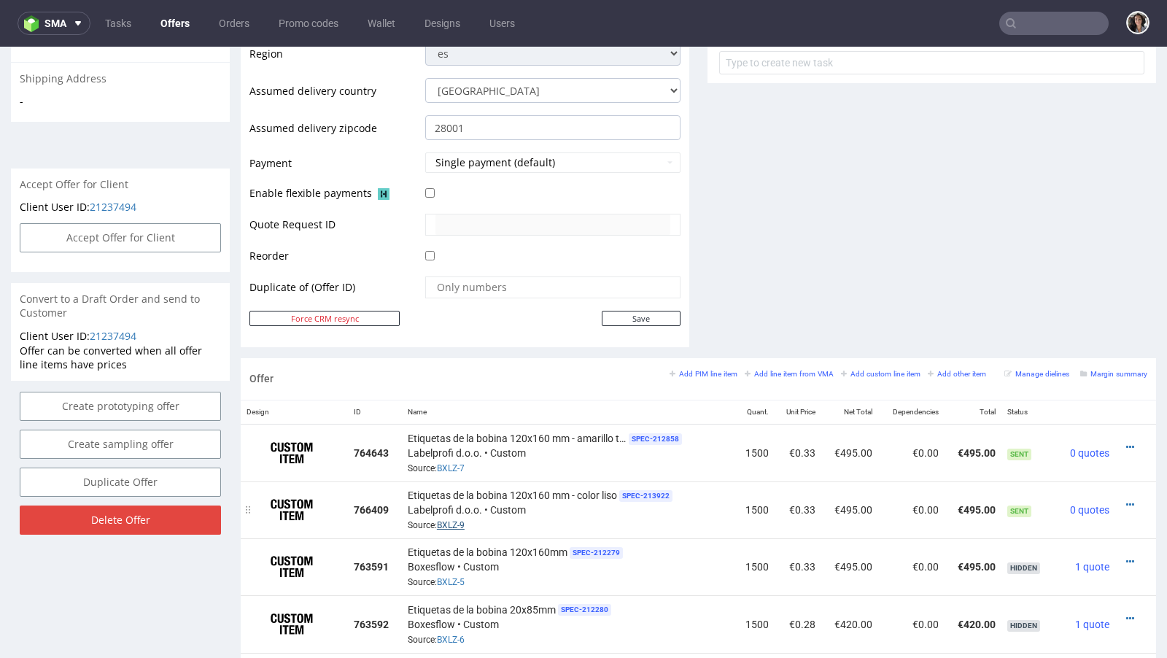
click at [450, 520] on link "BXLZ-9" at bounding box center [451, 525] width 28 height 10
